Goal: Navigation & Orientation: Find specific page/section

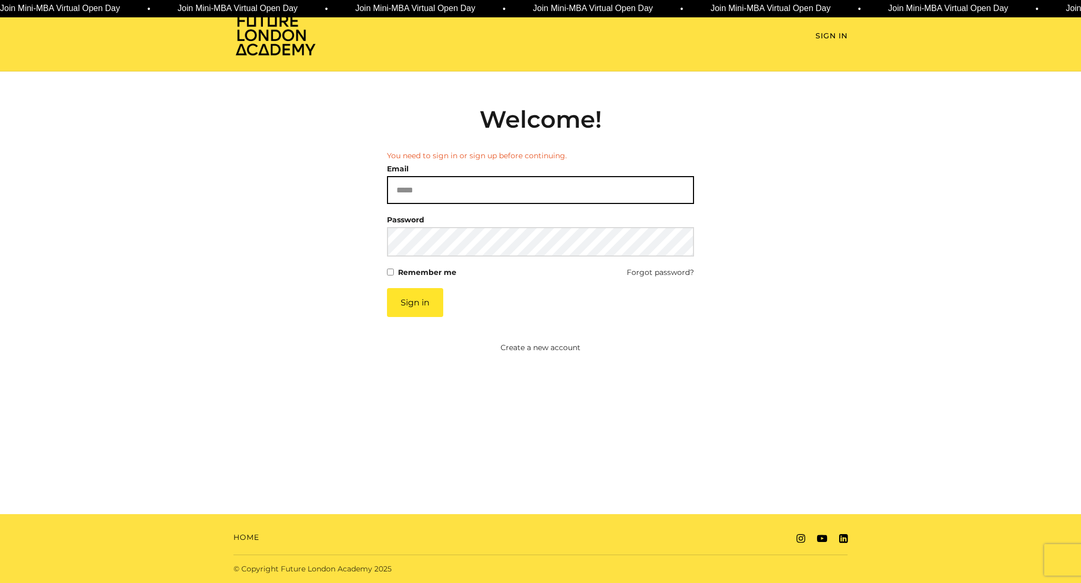
click at [492, 186] on input "Email" at bounding box center [540, 190] width 307 height 28
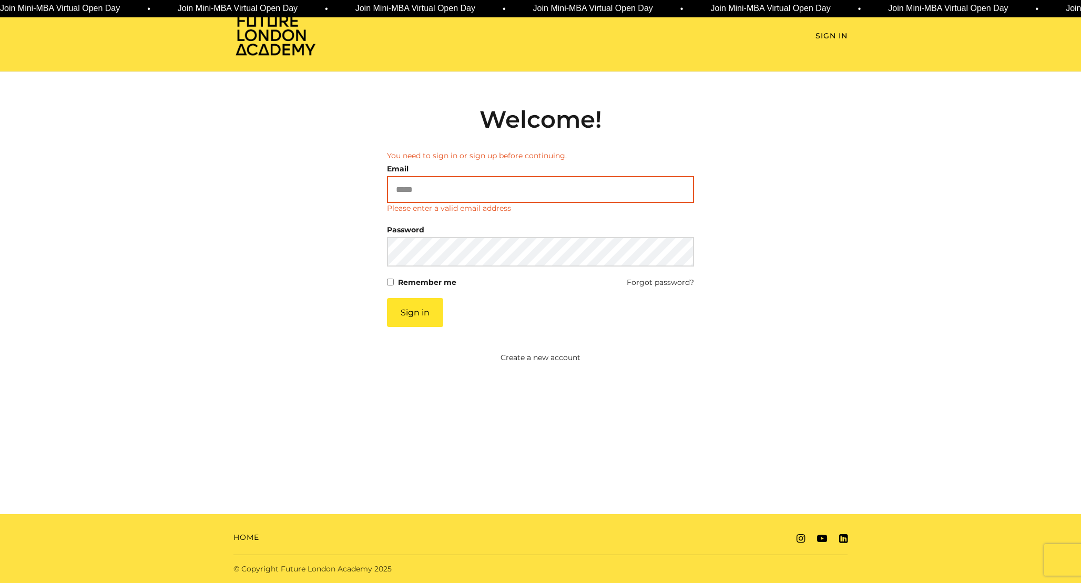
paste input "**********"
drag, startPoint x: 419, startPoint y: 190, endPoint x: 354, endPoint y: 190, distance: 64.7
click at [355, 190] on div "**********" at bounding box center [540, 234] width 614 height 258
type input "**********"
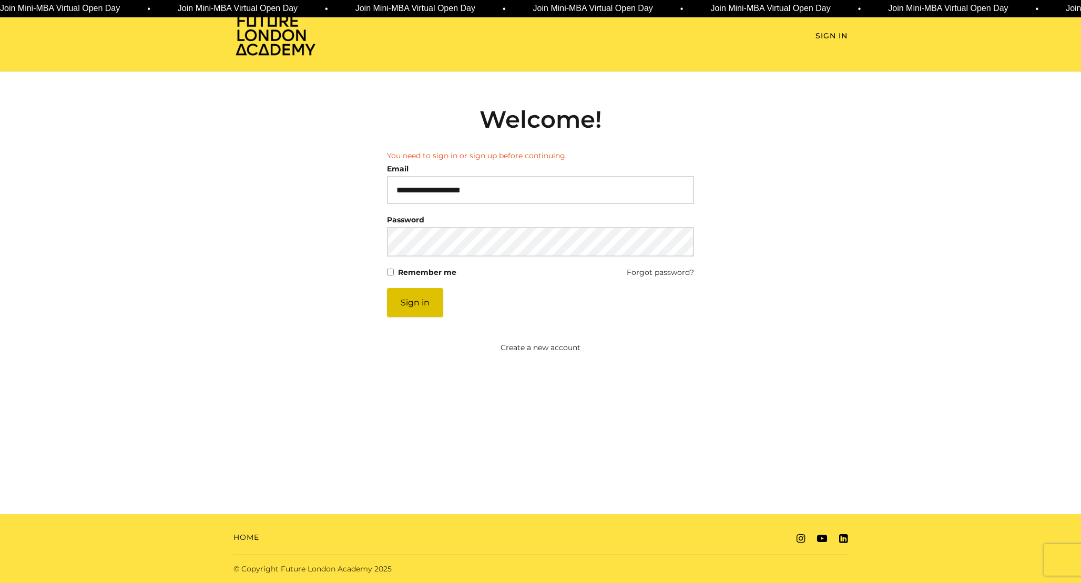
click at [419, 301] on button "Sign in" at bounding box center [415, 302] width 56 height 29
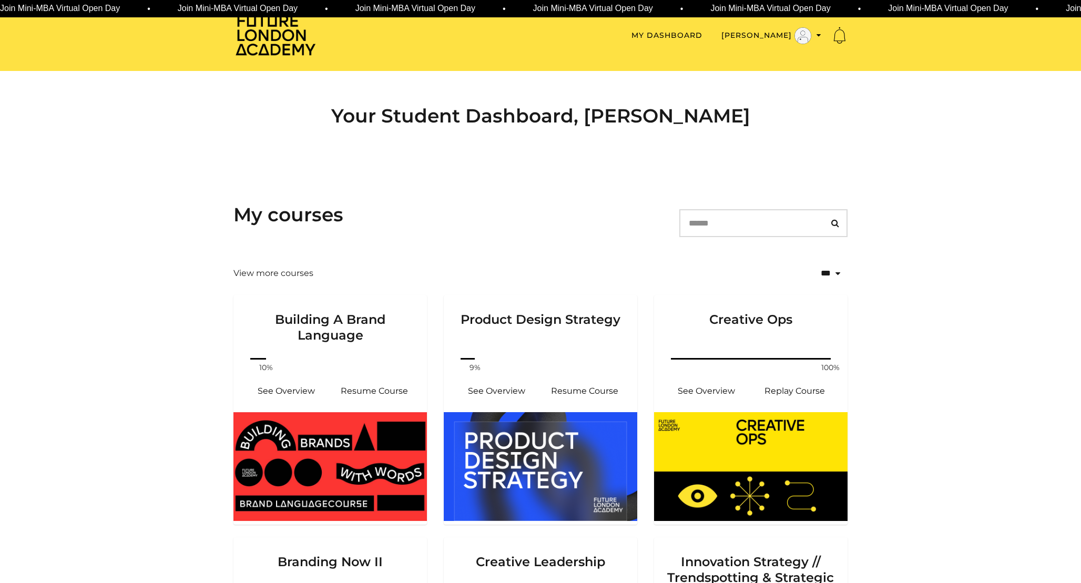
click at [598, 166] on div "Your Student Dashboard, Mohamad B" at bounding box center [540, 120] width 631 height 98
click at [522, 113] on h2 "Your Student Dashboard, Mohamad B" at bounding box center [540, 116] width 614 height 23
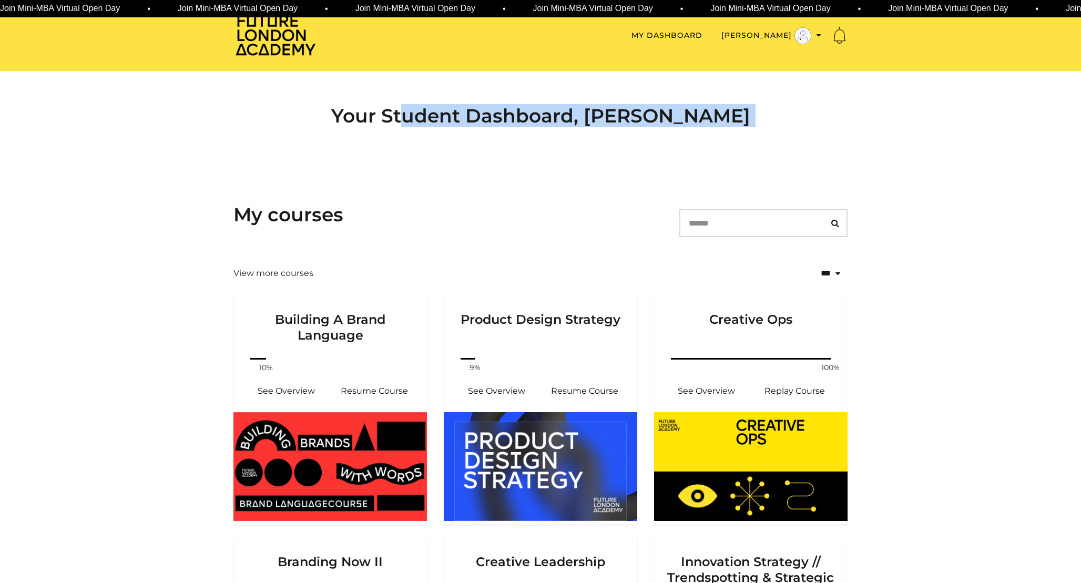
click at [522, 113] on h2 "Your Student Dashboard, Mohamad B" at bounding box center [540, 116] width 614 height 23
click at [539, 118] on h2 "Your Student Dashboard, Mohamad B" at bounding box center [540, 116] width 614 height 23
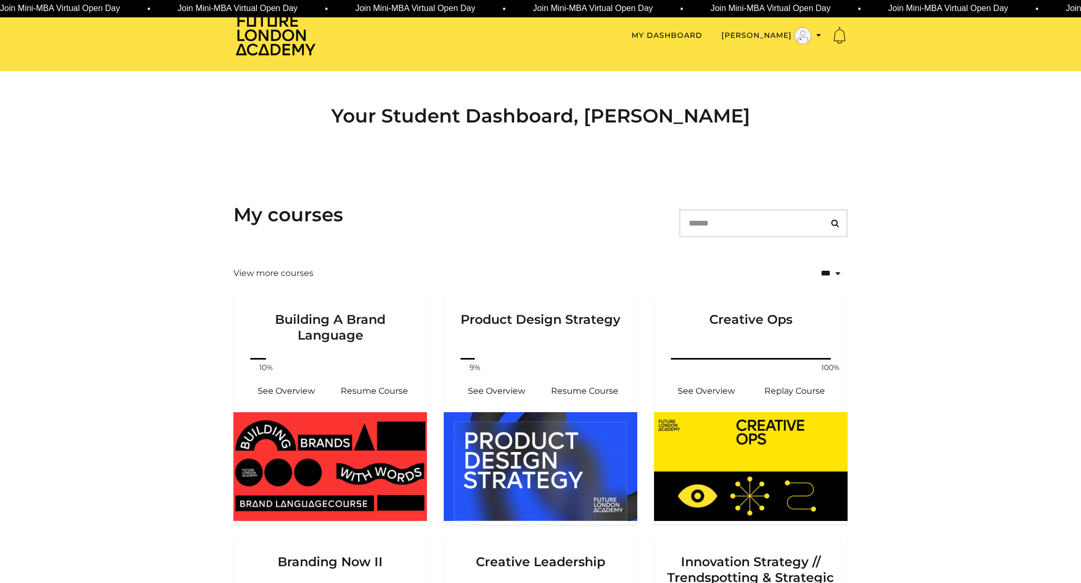
click at [524, 131] on div "Your Student Dashboard, Mohamad B" at bounding box center [540, 120] width 631 height 98
click at [531, 123] on h2 "Your Student Dashboard, Mohamad B" at bounding box center [540, 116] width 614 height 23
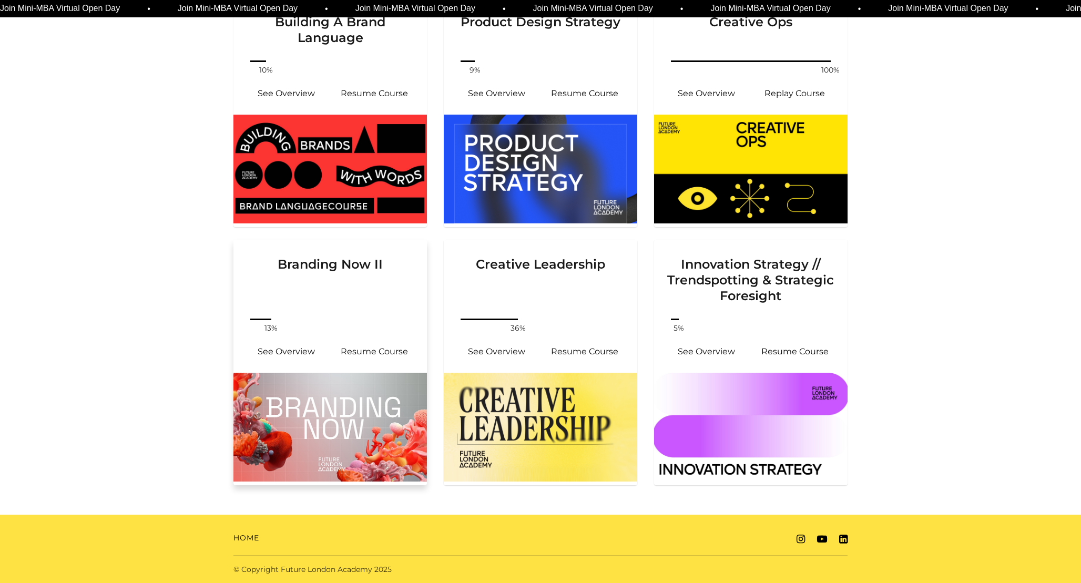
scroll to position [297, 0]
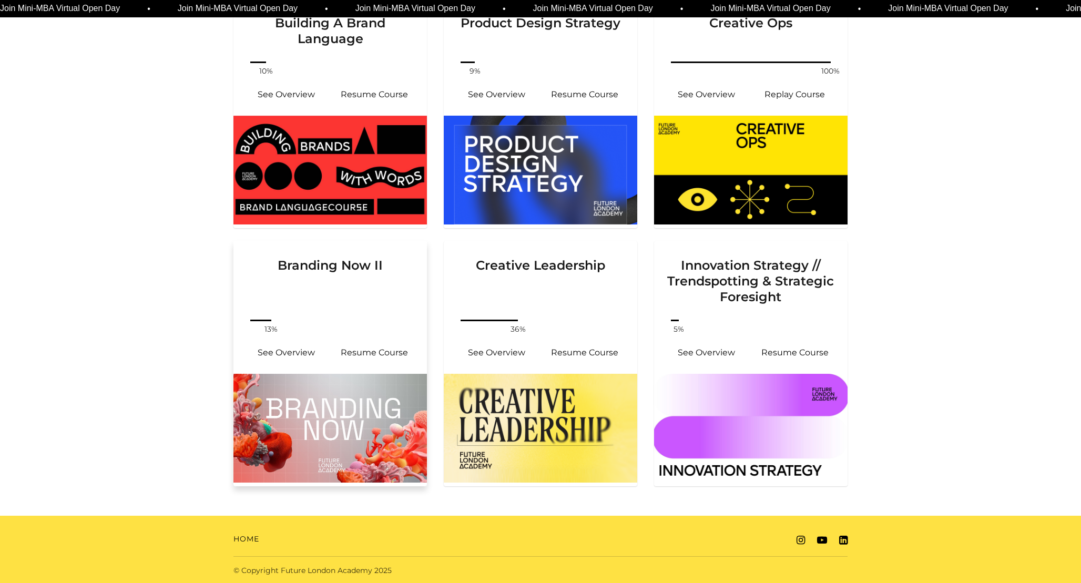
click at [342, 394] on img at bounding box center [330, 428] width 194 height 109
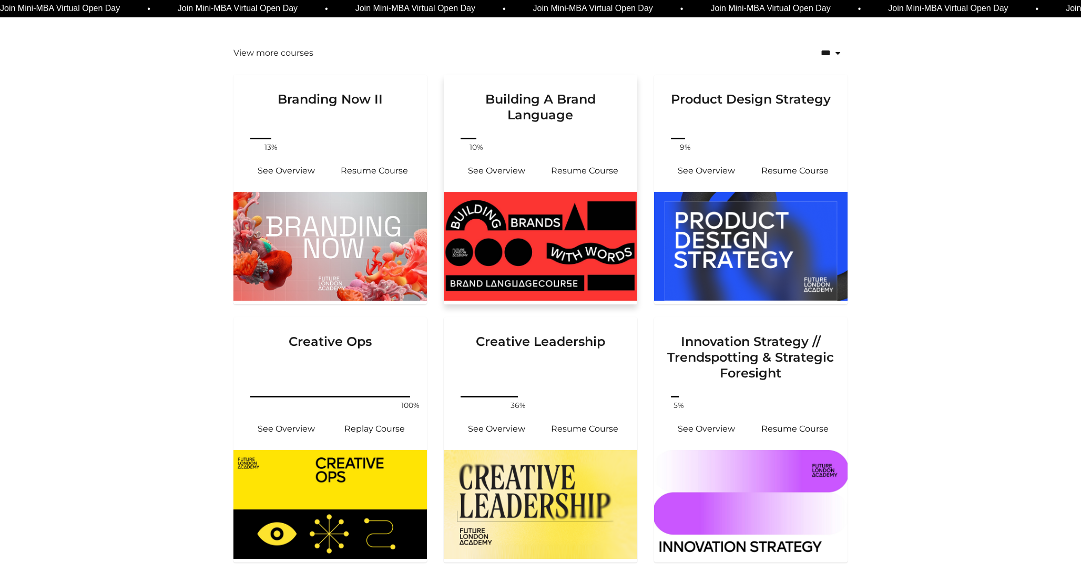
scroll to position [257, 0]
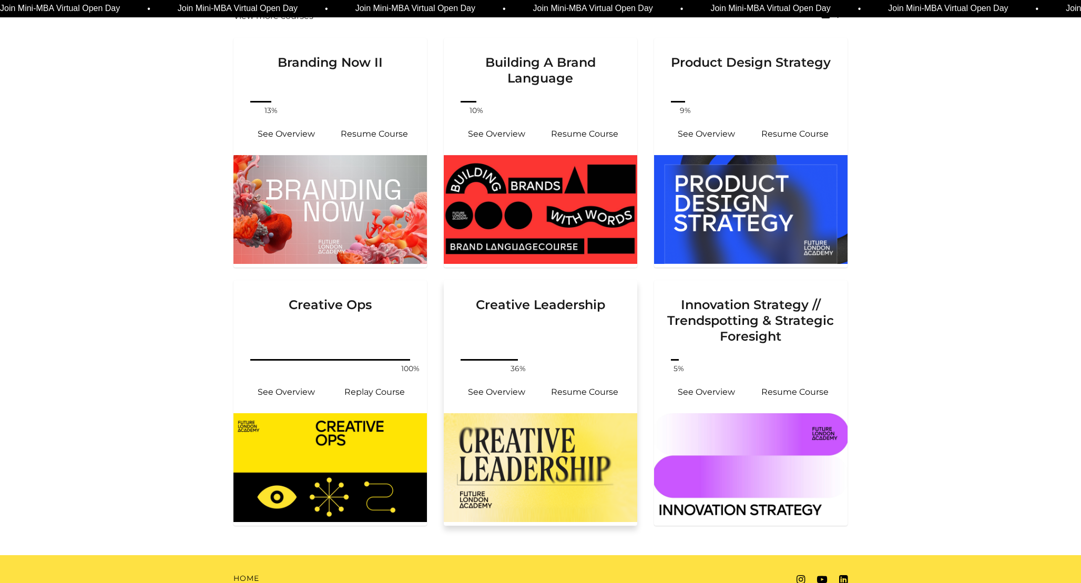
click at [537, 338] on h3 "Creative Leadership" at bounding box center [540, 312] width 168 height 64
